Goal: Find specific page/section: Find specific page/section

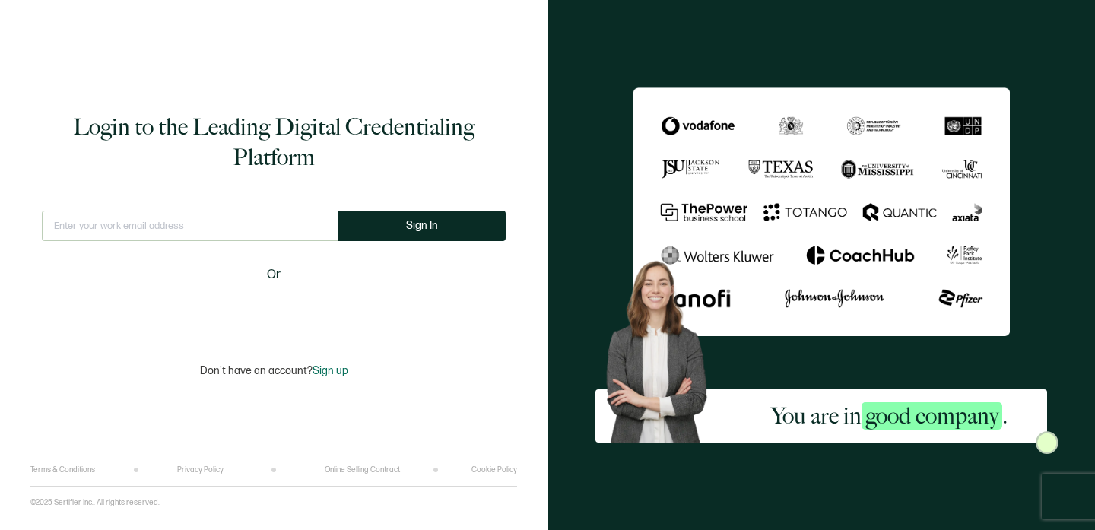
click at [189, 232] on input "text" at bounding box center [190, 226] width 297 height 30
click at [112, 232] on input "text" at bounding box center [190, 226] width 297 height 30
type input "[EMAIL_ADDRESS][DOMAIN_NAME]"
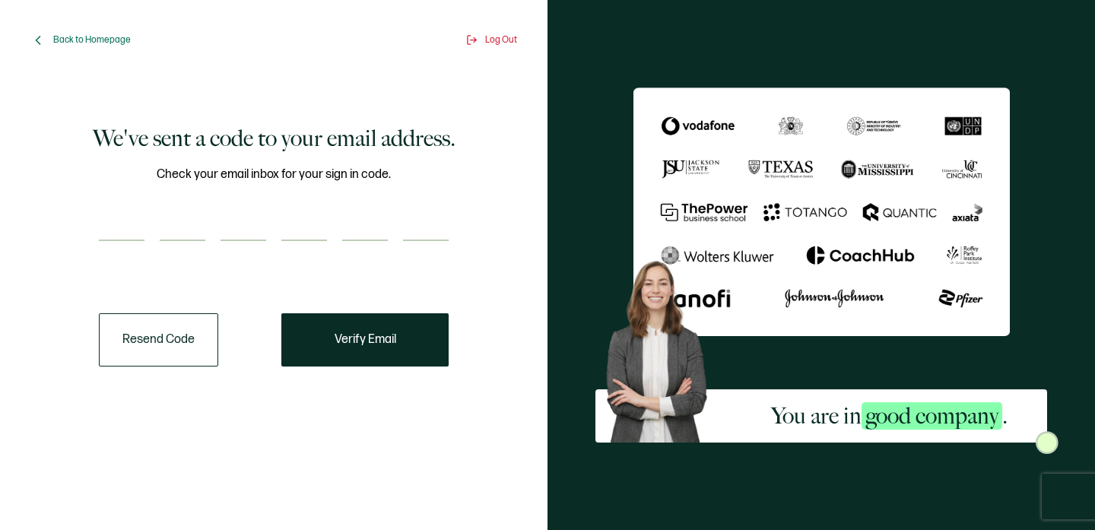
click at [116, 221] on input "number" at bounding box center [122, 226] width 46 height 30
paste input "6"
type input "6"
type input "2"
type input "5"
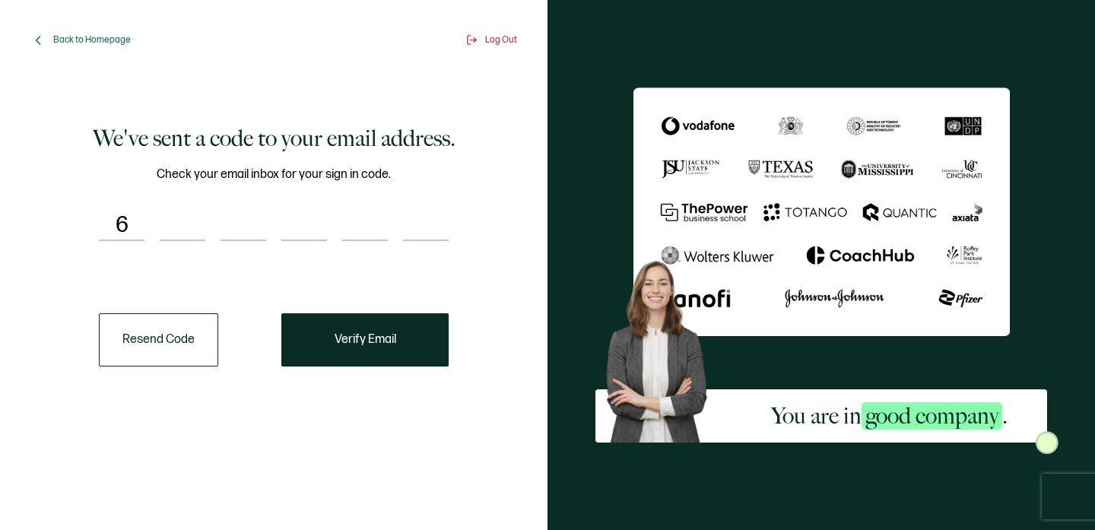
type input "0"
type input "5"
type input "1"
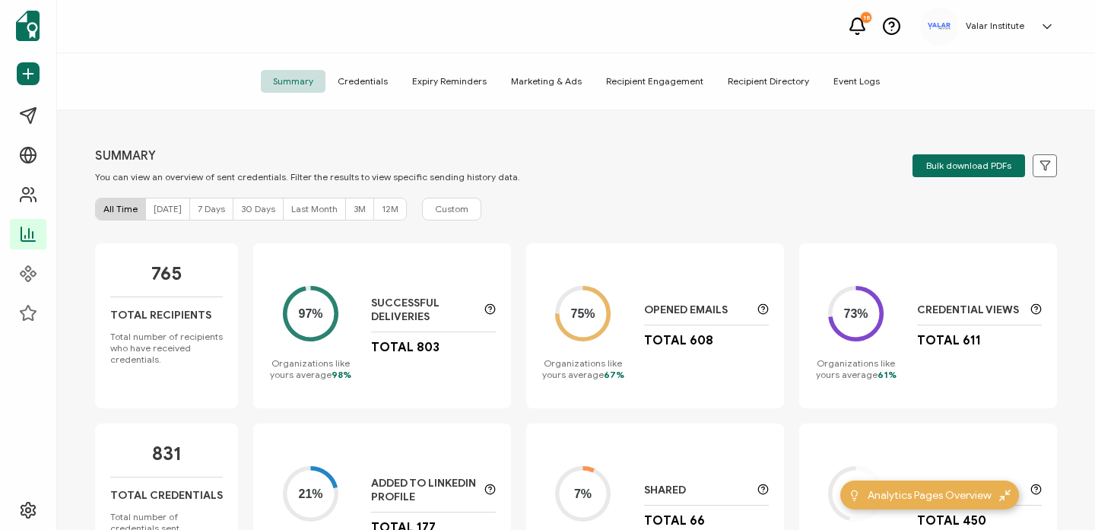
click at [783, 180] on div "SUMMARY You can view an overview of sent credentials. Filter the results to vie…" at bounding box center [576, 165] width 962 height 34
click at [376, 80] on span "Credentials" at bounding box center [362, 81] width 75 height 23
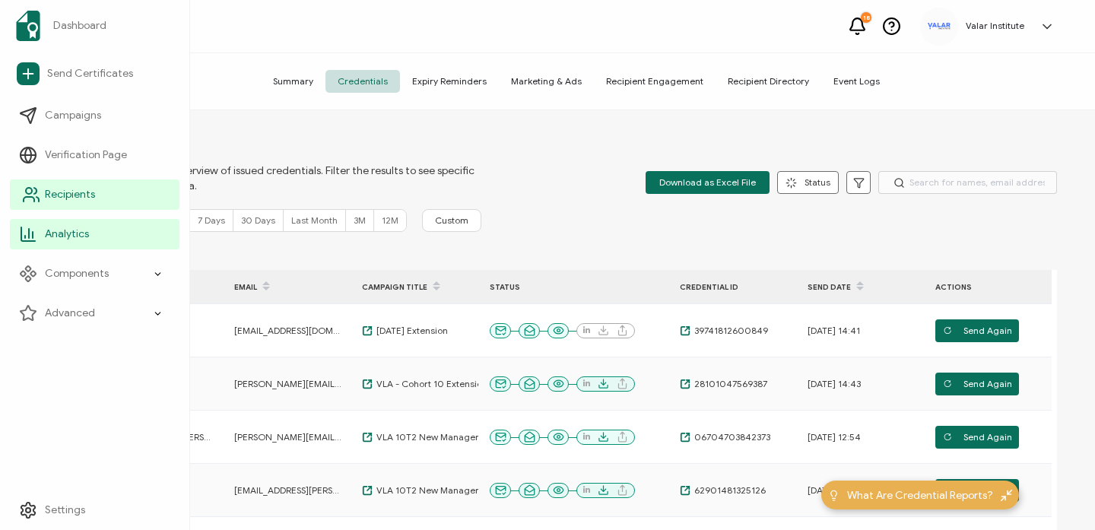
click at [77, 202] on span "Recipients" at bounding box center [70, 194] width 50 height 15
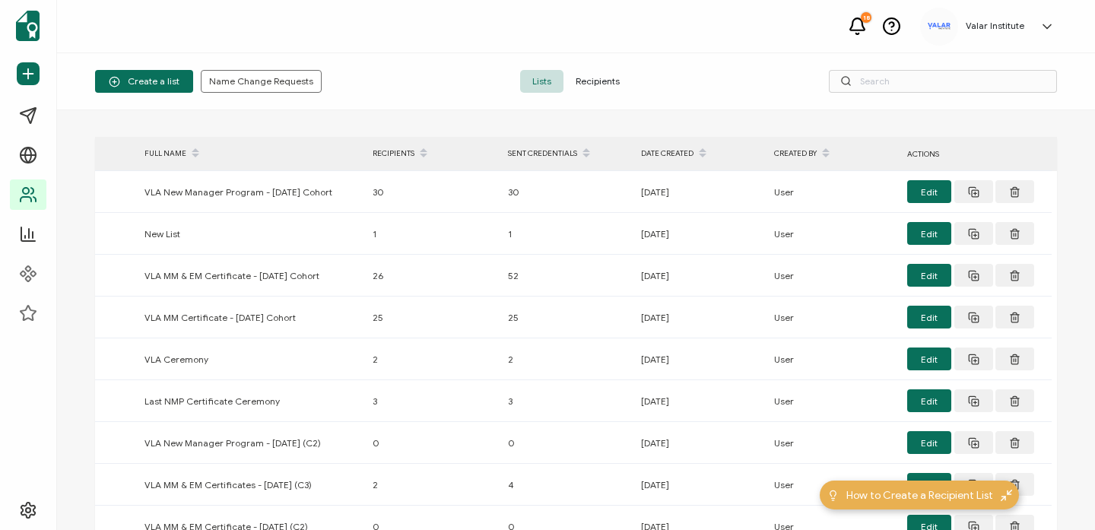
click at [414, 41] on div "18 [GEOGRAPHIC_DATA] [PERSON_NAME] [PERSON_NAME] [EMAIL_ADDRESS][DOMAIN_NAME] I…" at bounding box center [576, 26] width 1038 height 53
